Goal: Book appointment/travel/reservation

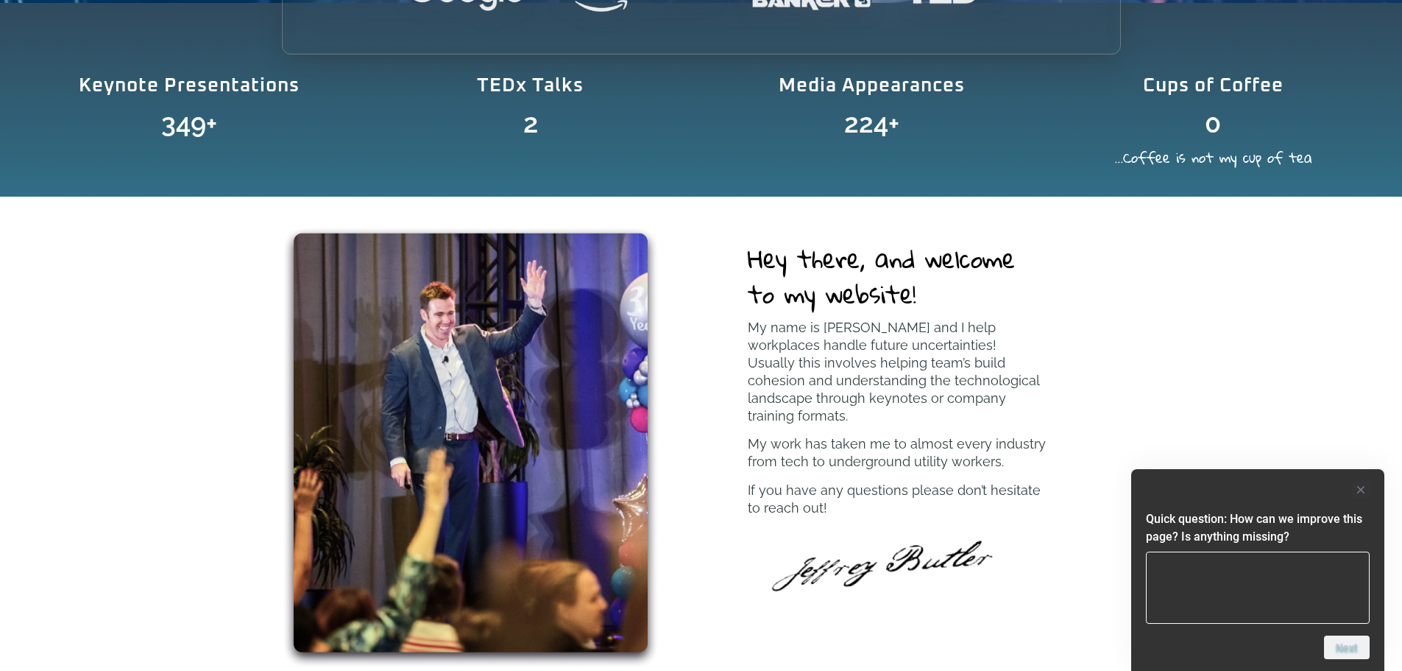
scroll to position [662, 0]
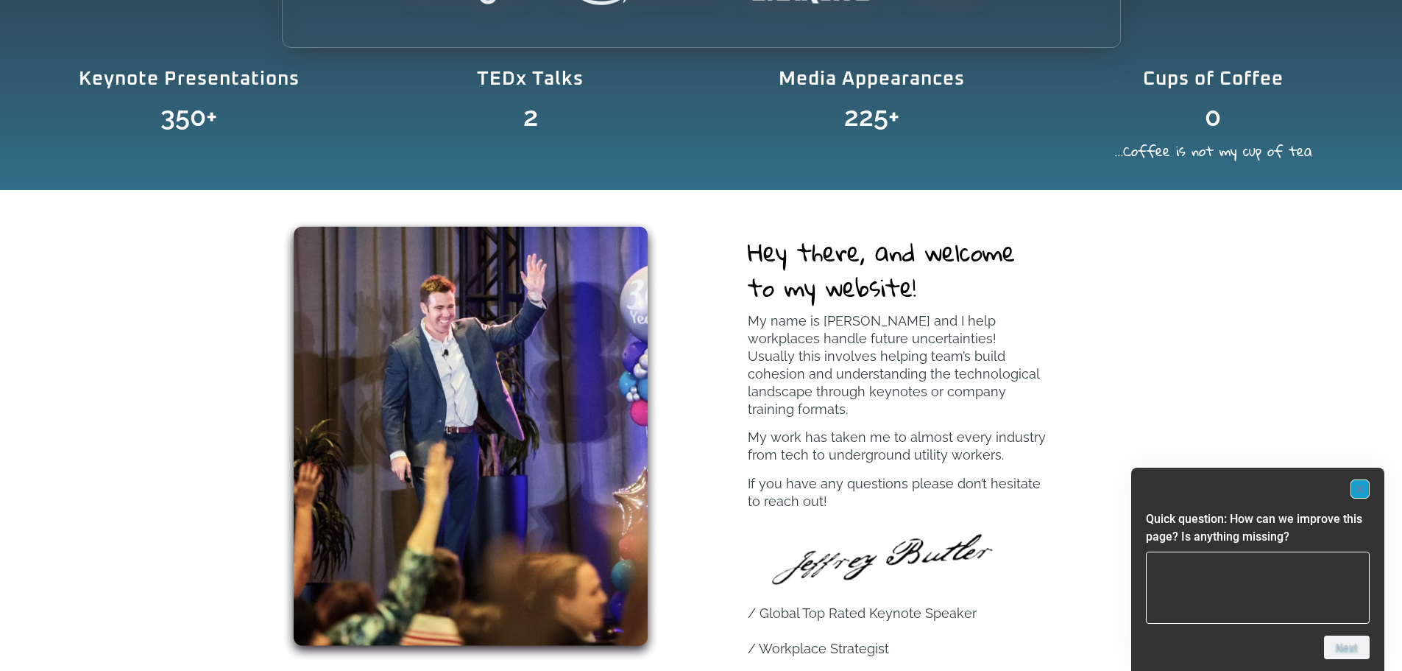
drag, startPoint x: 1360, startPoint y: 491, endPoint x: 1154, endPoint y: 453, distance: 209.5
click at [1360, 491] on rect "Hide survey" at bounding box center [1360, 489] width 18 height 18
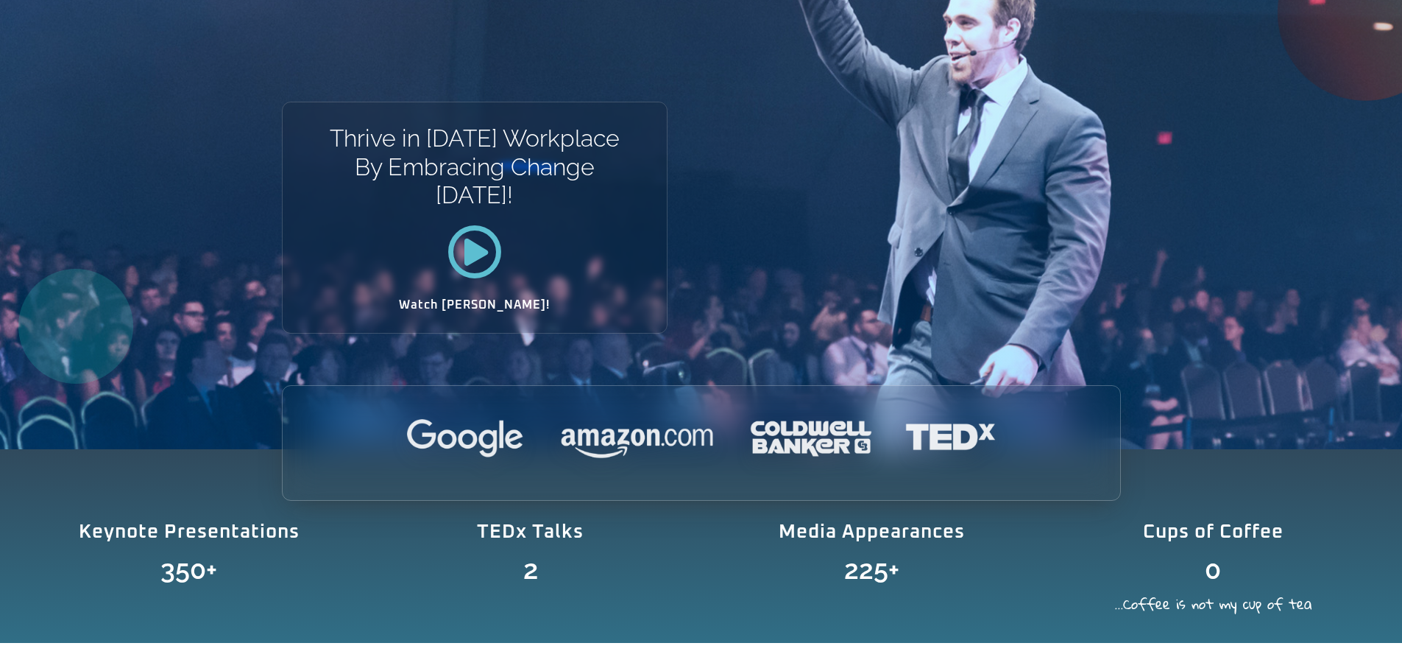
scroll to position [74, 0]
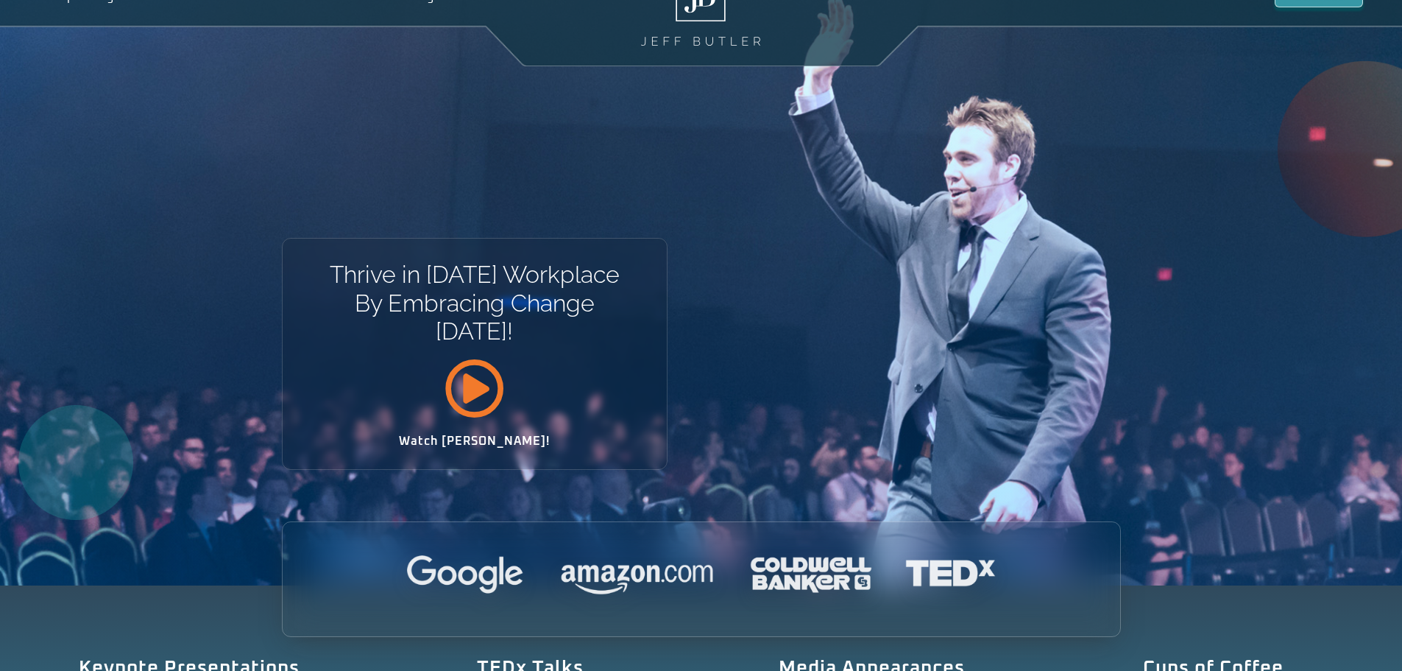
click at [473, 396] on icon at bounding box center [475, 388] width 60 height 60
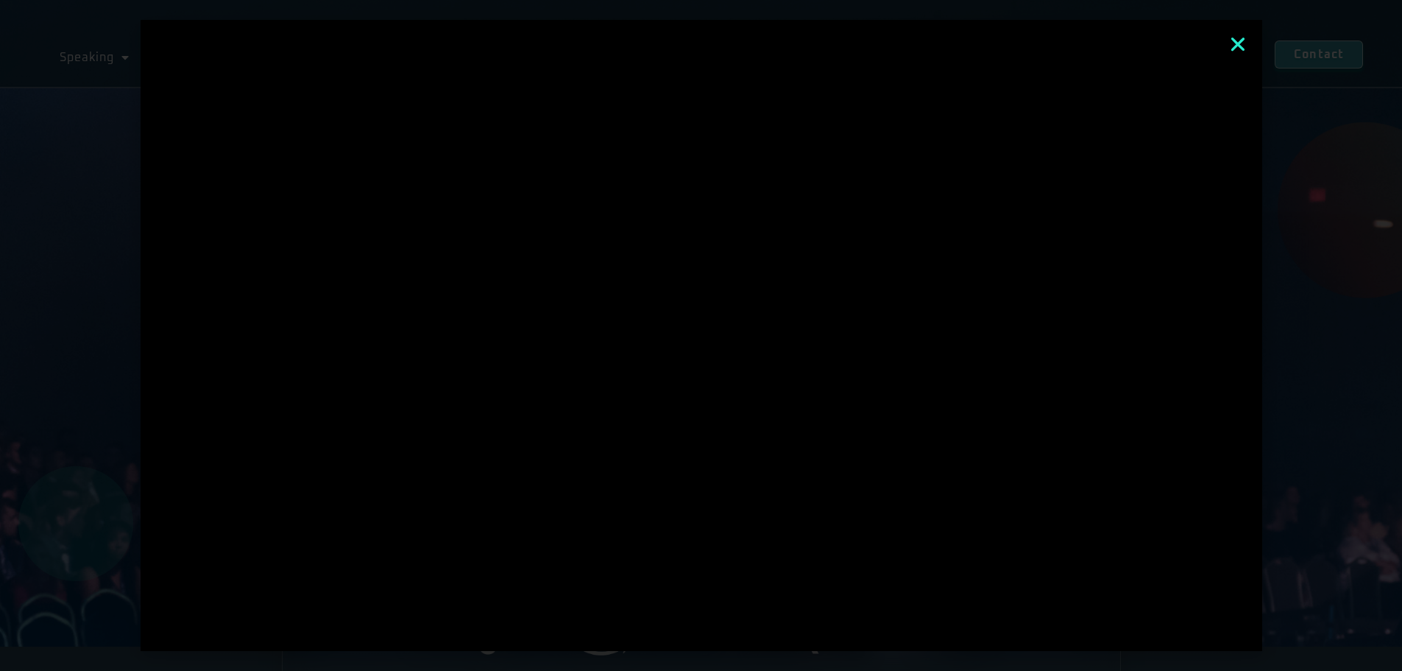
scroll to position [0, 0]
click at [1245, 43] on icon "Close" at bounding box center [1238, 44] width 19 height 19
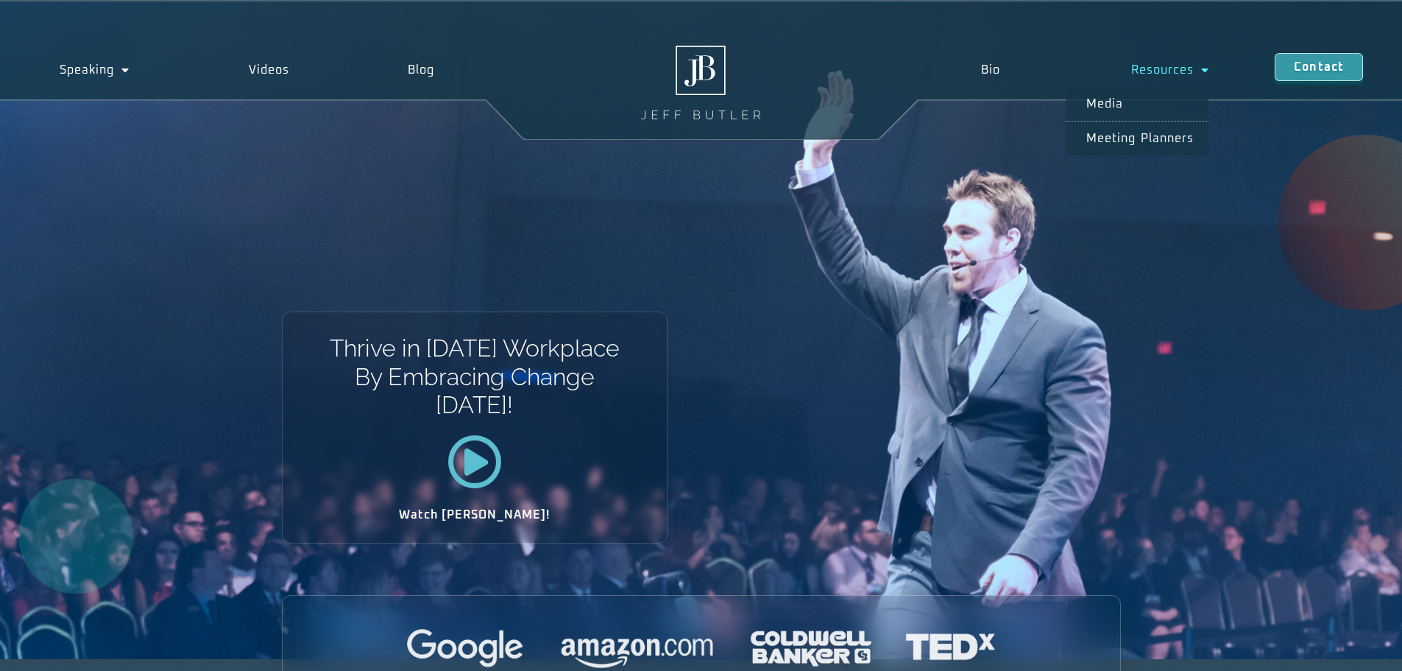
click at [1202, 69] on span "Menu" at bounding box center [1201, 70] width 15 height 26
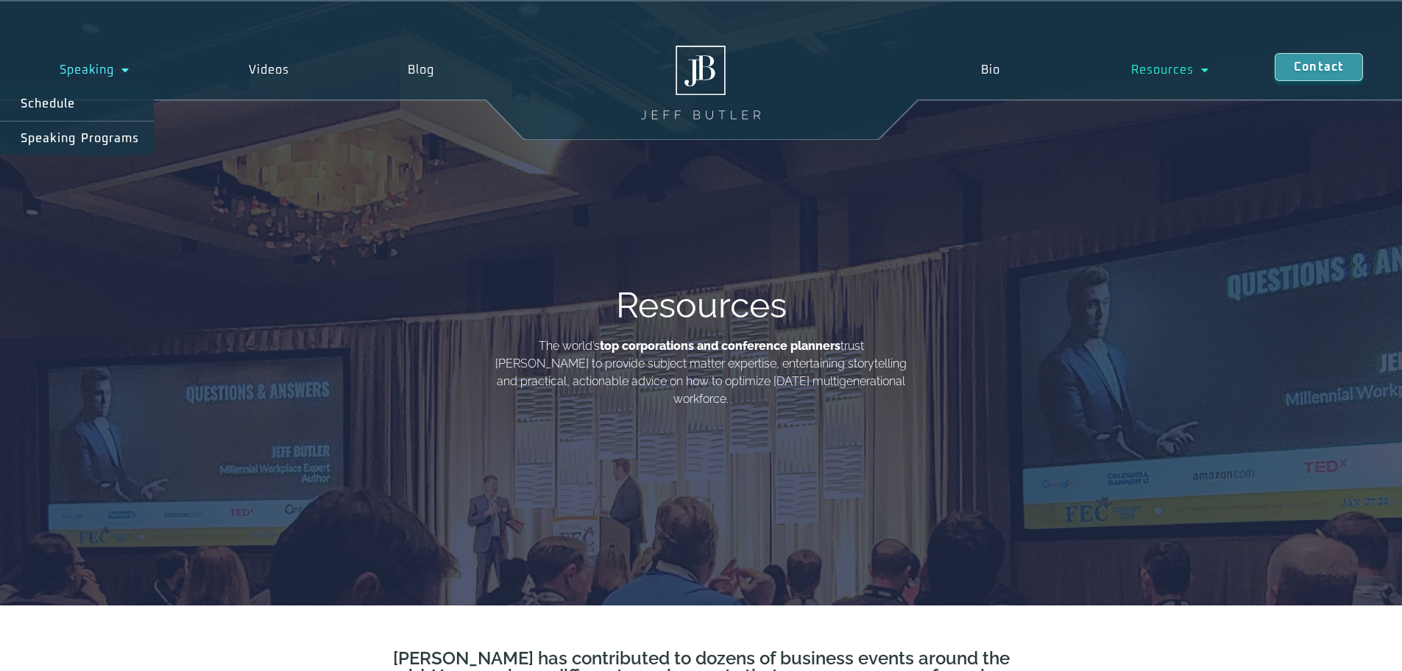
click at [132, 71] on link "Speaking" at bounding box center [94, 70] width 189 height 34
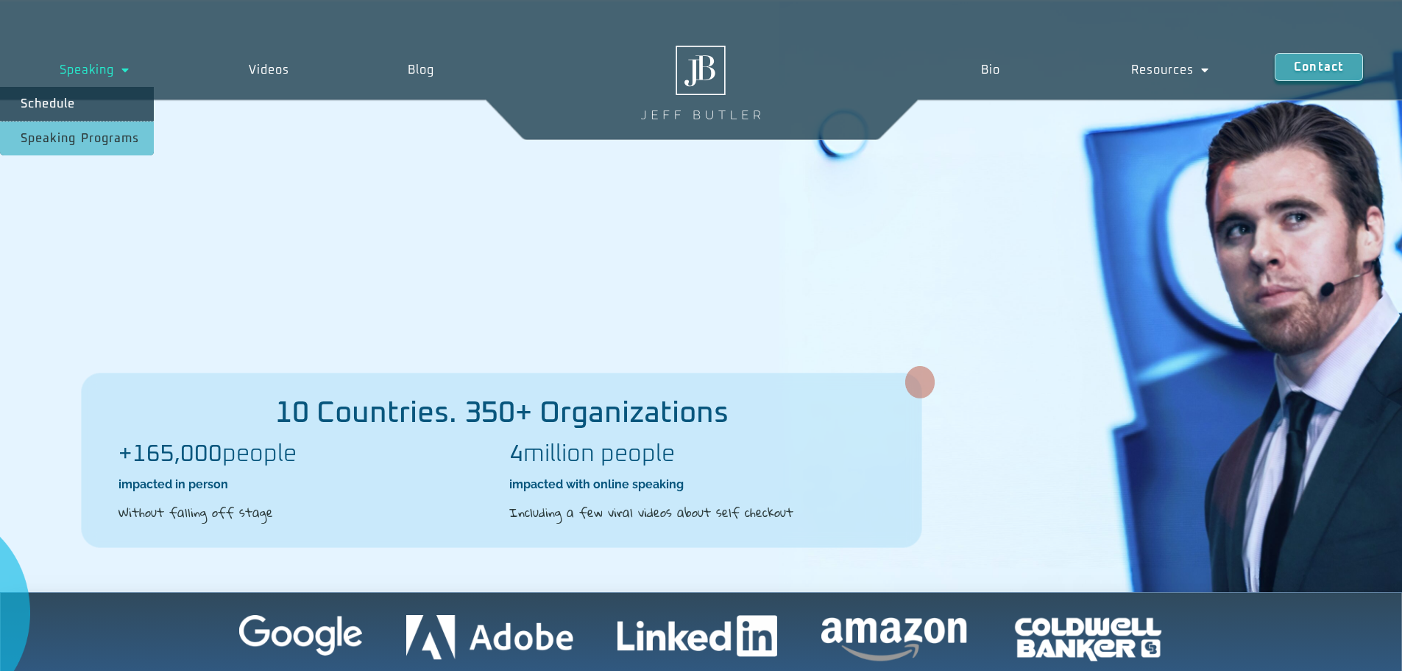
click at [74, 142] on link "Speaking Programs" at bounding box center [77, 138] width 154 height 34
click at [52, 102] on link "Schedule" at bounding box center [77, 104] width 154 height 34
